Goal: Task Accomplishment & Management: Use online tool/utility

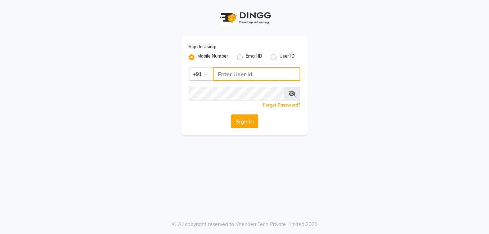
type input "8308252292"
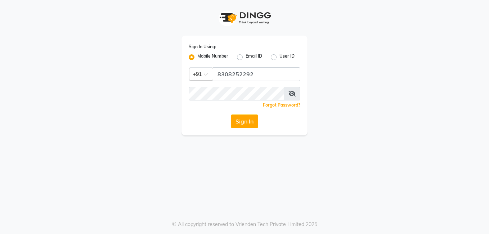
click at [240, 122] on button "Sign In" at bounding box center [244, 121] width 27 height 14
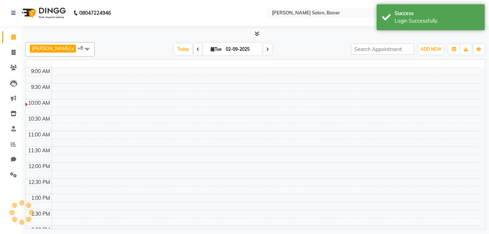
click at [240, 121] on td at bounding box center [265, 119] width 428 height 8
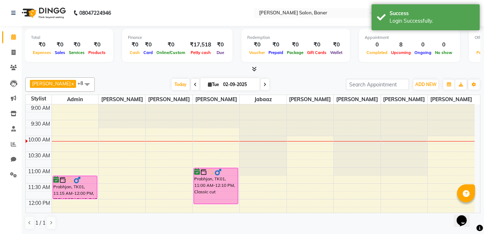
scroll to position [36, 0]
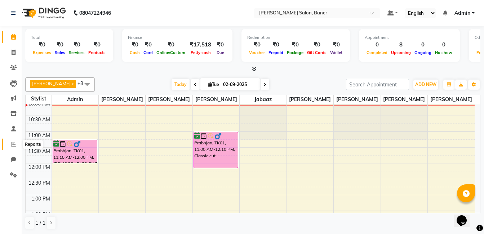
click at [14, 143] on icon at bounding box center [13, 143] width 5 height 5
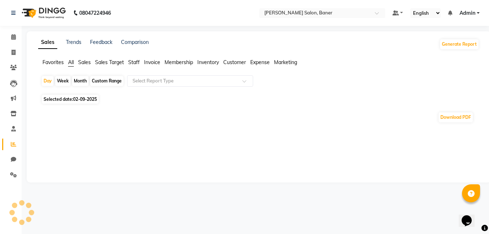
click at [78, 82] on div "Month" at bounding box center [80, 81] width 17 height 10
select select "9"
select select "2025"
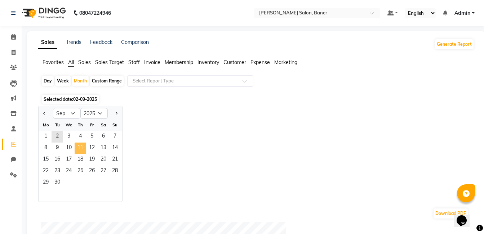
click at [83, 146] on span "11" at bounding box center [81, 149] width 12 height 12
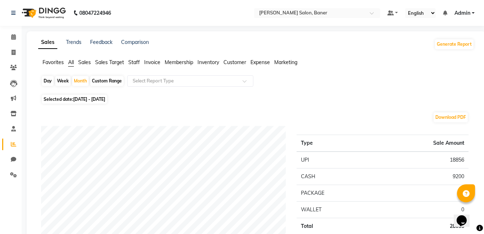
click at [135, 61] on span "Staff" at bounding box center [134, 62] width 12 height 6
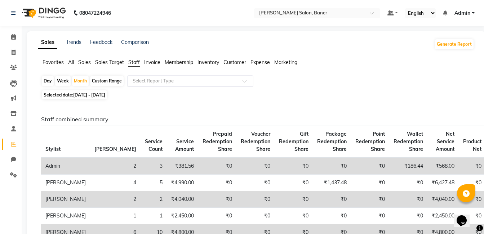
click at [152, 77] on input "text" at bounding box center [183, 80] width 104 height 7
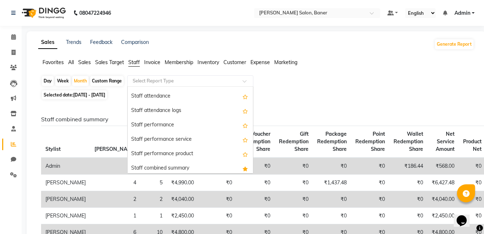
scroll to position [144, 0]
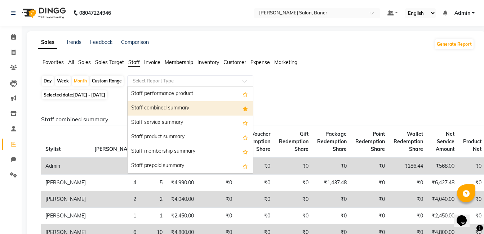
click at [218, 111] on div "Staff combined summary" at bounding box center [189, 108] width 125 height 14
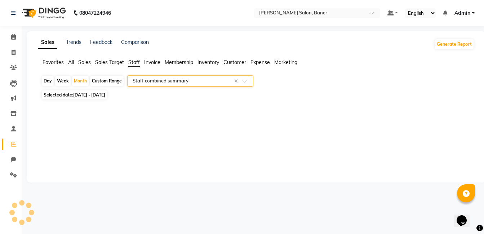
select select "full_report"
select select "csv"
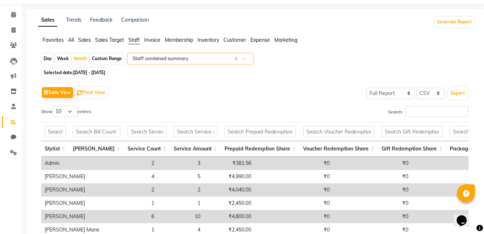
scroll to position [0, 0]
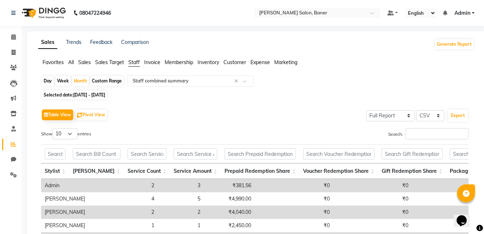
click at [12, 44] on li "Calendar" at bounding box center [11, 37] width 22 height 15
click at [13, 49] on span at bounding box center [13, 53] width 13 height 8
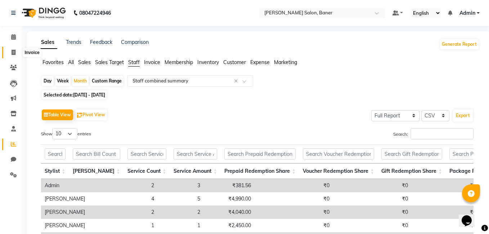
select select "service"
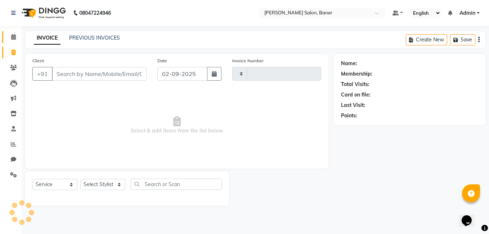
type input "3340"
select select "7115"
click at [14, 37] on icon at bounding box center [13, 36] width 5 height 5
